Goal: Task Accomplishment & Management: Complete application form

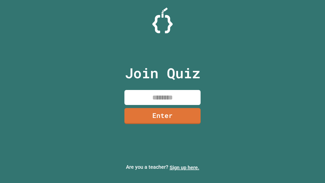
click at [184, 167] on link "Sign up here." at bounding box center [185, 167] width 30 height 6
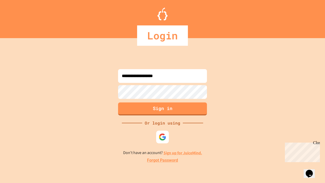
type input "**********"
